Goal: Task Accomplishment & Management: Complete application form

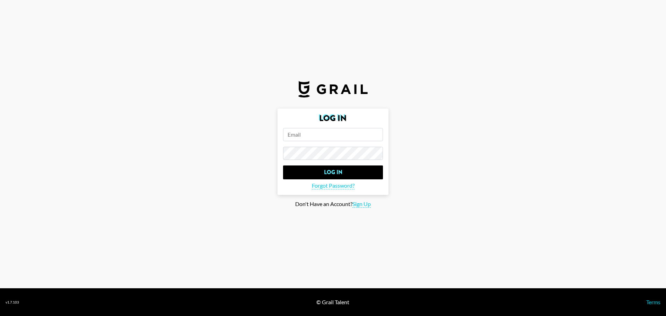
click at [357, 134] on input "email" at bounding box center [333, 134] width 100 height 13
click at [355, 135] on input "ssbx" at bounding box center [333, 134] width 100 height 13
drag, startPoint x: 355, startPoint y: 135, endPoint x: 116, endPoint y: 193, distance: 246.1
click at [116, 193] on main "Log In ssbx Log In Forgot Password? Don't Have an Account? Sign Up" at bounding box center [333, 158] width 655 height 99
type input "minju"
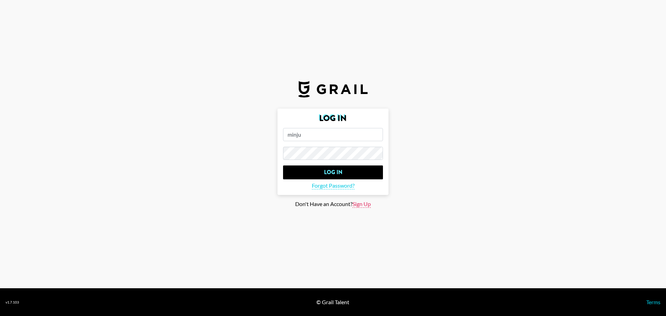
click at [359, 205] on span "Sign Up" at bounding box center [361, 203] width 18 height 7
type input "Sign Up"
click at [326, 137] on input "minju" at bounding box center [333, 134] width 100 height 13
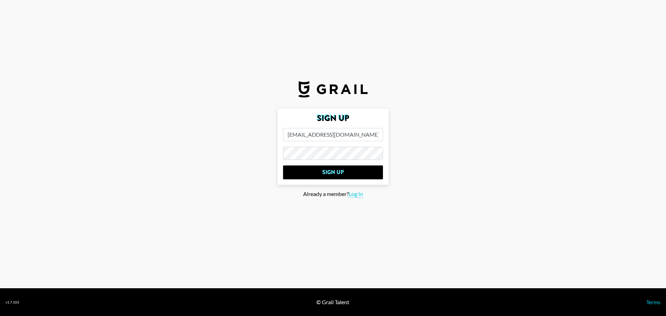
type input "[EMAIL_ADDRESS][DOMAIN_NAME]"
click at [283, 165] on input "Sign Up" at bounding box center [333, 172] width 100 height 14
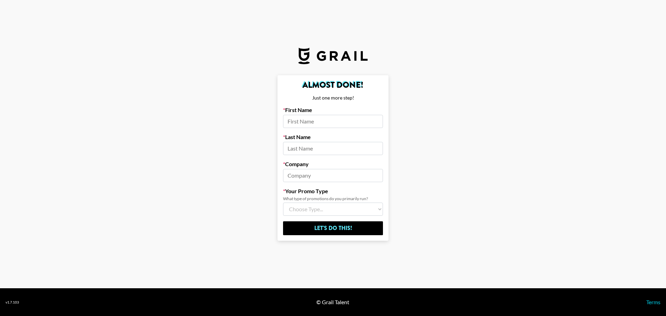
click at [356, 174] on input at bounding box center [333, 175] width 100 height 13
click at [333, 117] on input at bounding box center [333, 121] width 100 height 13
type input "m"
type input "Minju"
type input "[PERSON_NAME]"
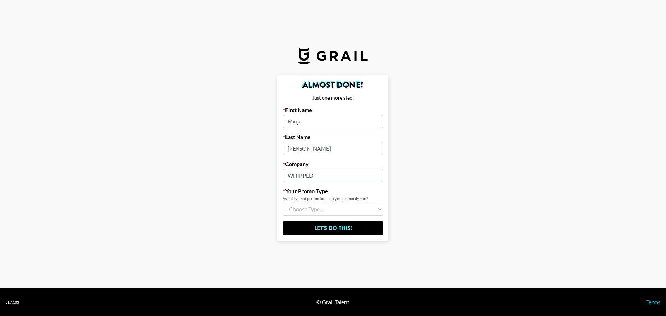
type input "WHIPPED"
click at [379, 209] on select "Choose Type... Song Promos Brand Promos Both (I work at an Agency)" at bounding box center [333, 209] width 100 height 13
select select "Brand"
click at [283, 203] on select "Choose Type... Song Promos Brand Promos Both (I work at an Agency)" at bounding box center [333, 209] width 100 height 13
click at [335, 232] on input "Let's Do This!" at bounding box center [333, 228] width 100 height 14
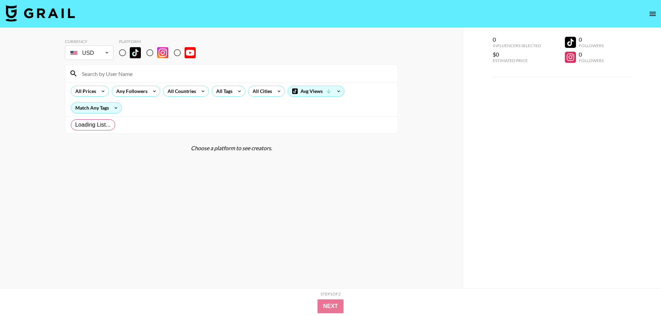
radio input "true"
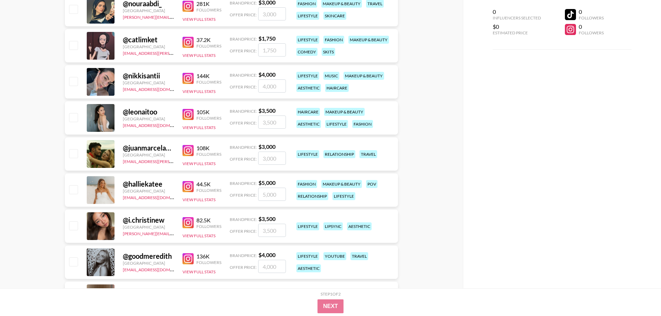
scroll to position [245, 0]
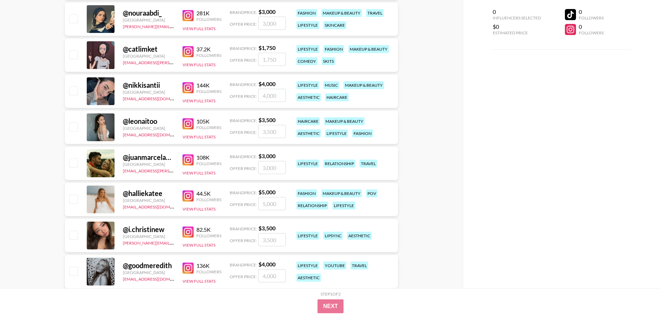
click at [276, 172] on input "number" at bounding box center [272, 167] width 28 height 13
click at [273, 168] on input "number" at bounding box center [272, 167] width 28 height 13
click at [241, 169] on span "Offer Price:" at bounding box center [243, 168] width 27 height 5
drag, startPoint x: 272, startPoint y: 170, endPoint x: 282, endPoint y: 170, distance: 10.4
click at [282, 170] on input "number" at bounding box center [272, 167] width 28 height 13
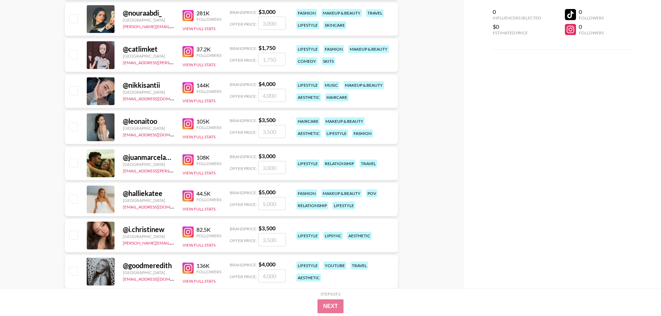
drag, startPoint x: 277, startPoint y: 170, endPoint x: 263, endPoint y: 169, distance: 14.3
click at [263, 169] on input "number" at bounding box center [272, 167] width 28 height 13
click at [271, 168] on input "number" at bounding box center [272, 167] width 28 height 13
click at [272, 168] on input "number" at bounding box center [272, 167] width 28 height 13
click at [422, 143] on div "Currency USD USD ​ Platform All Prices Any Followers All Countries All Tags All…" at bounding box center [231, 244] width 463 height 922
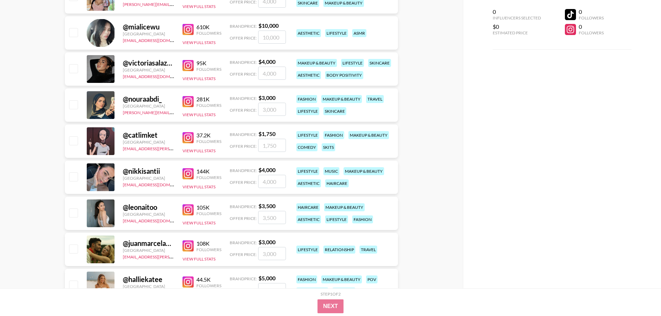
scroll to position [69, 0]
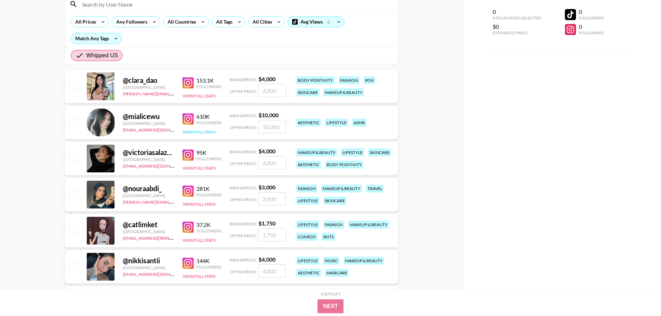
click at [199, 132] on button "View Full Stats" at bounding box center [198, 131] width 33 height 5
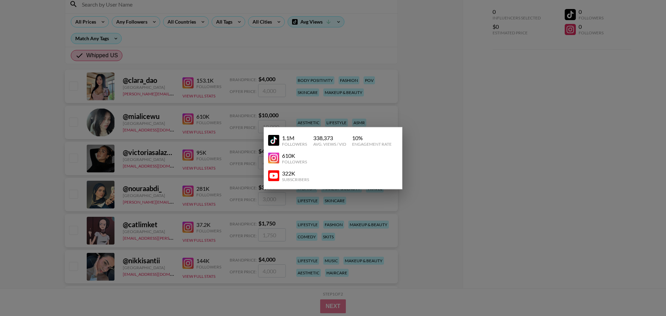
click at [229, 36] on div at bounding box center [333, 158] width 666 height 316
